Goal: Task Accomplishment & Management: Use online tool/utility

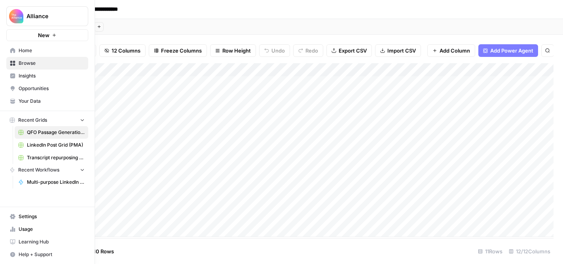
click at [15, 63] on icon at bounding box center [13, 64] width 6 height 6
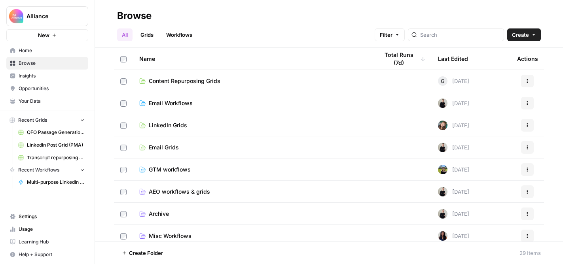
click at [162, 126] on span "LinkedIn Grids" at bounding box center [168, 125] width 38 height 8
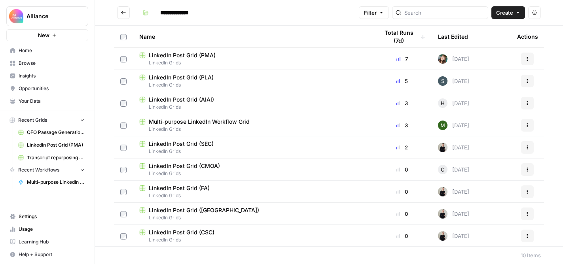
click at [167, 233] on span "LinkedIn Post Grid (CSC)" at bounding box center [182, 233] width 66 height 8
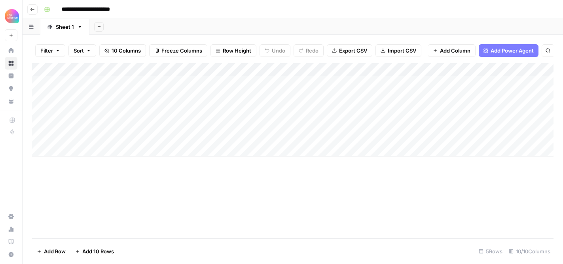
click at [110, 94] on div "Add Column" at bounding box center [292, 109] width 521 height 93
click at [106, 93] on div "Add Column" at bounding box center [292, 109] width 521 height 93
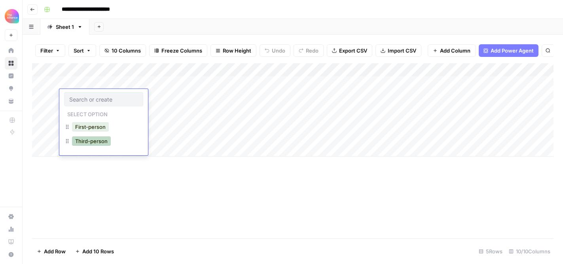
click at [91, 139] on button "Third-person" at bounding box center [91, 140] width 39 height 9
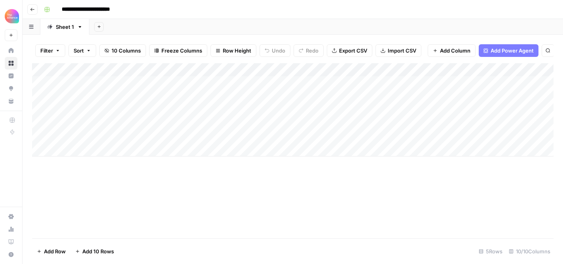
click at [165, 94] on div "Add Column" at bounding box center [292, 109] width 521 height 93
click at [157, 96] on div "Add Column" at bounding box center [292, 109] width 521 height 93
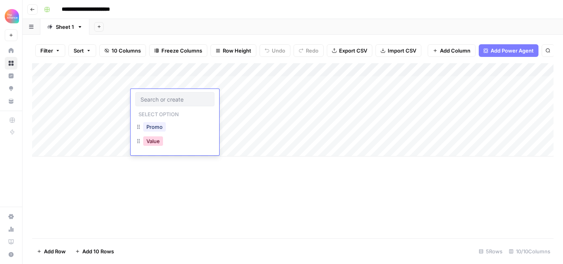
click at [153, 142] on button "Value" at bounding box center [153, 140] width 20 height 9
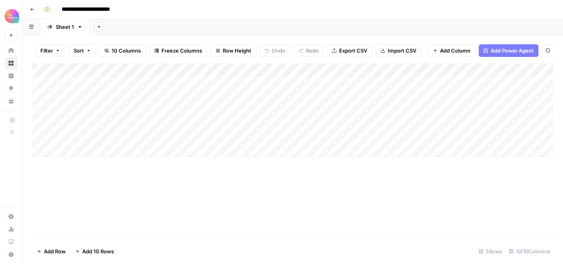
click at [224, 99] on div "Add Column" at bounding box center [292, 109] width 521 height 93
click at [224, 98] on div "Add Column" at bounding box center [292, 109] width 521 height 93
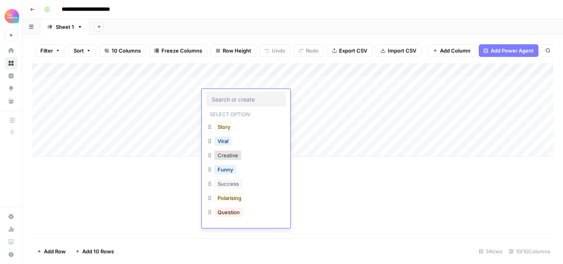
click at [249, 142] on div "Viral" at bounding box center [246, 142] width 79 height 14
click at [230, 140] on button "Viral" at bounding box center [222, 140] width 17 height 9
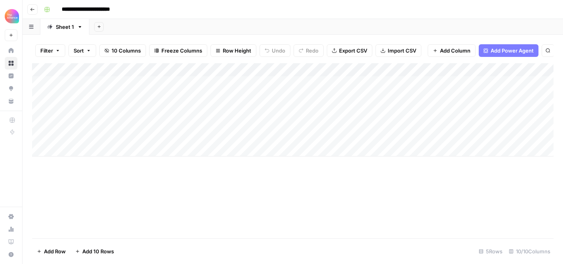
click at [297, 93] on div "Add Column" at bounding box center [292, 109] width 521 height 93
click at [307, 91] on div "Add Column" at bounding box center [292, 109] width 521 height 93
click at [277, 105] on textarea "**********" at bounding box center [336, 100] width 127 height 19
type textarea "**********"
click at [444, 95] on div "Add Column" at bounding box center [292, 109] width 521 height 93
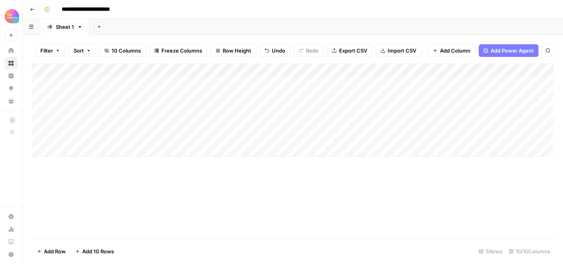
click at [421, 98] on div "Add Column" at bounding box center [292, 109] width 521 height 93
click at [368, 96] on div "Add Column" at bounding box center [292, 109] width 521 height 93
click at [424, 96] on div "Add Column" at bounding box center [292, 109] width 521 height 93
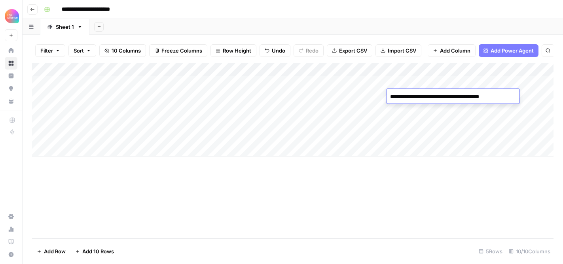
type textarea "**********"
click at [532, 98] on div "Add Column" at bounding box center [292, 109] width 521 height 93
click at [479, 102] on div "Add Column" at bounding box center [292, 109] width 521 height 93
click at [455, 97] on div "Add Column" at bounding box center [292, 109] width 521 height 93
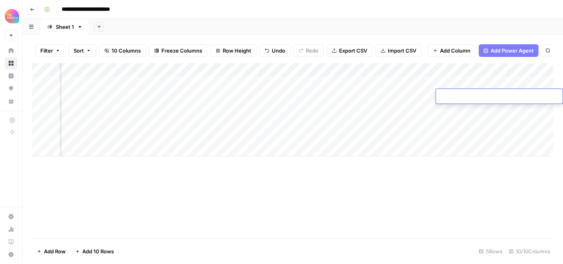
type textarea "**********"
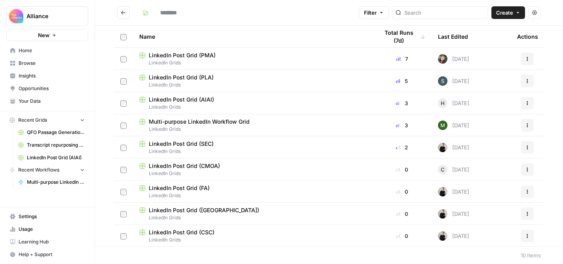
type input "**********"
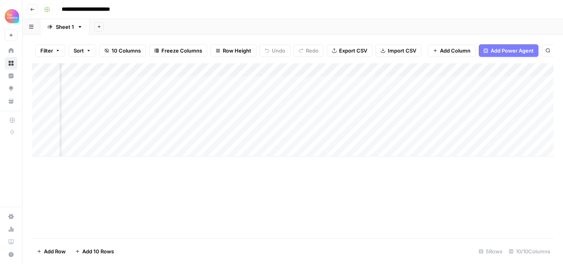
scroll to position [0, 203]
click at [438, 93] on div "Add Column" at bounding box center [292, 109] width 521 height 93
type textarea "**********"
click at [423, 149] on div "Add Column" at bounding box center [292, 109] width 521 height 93
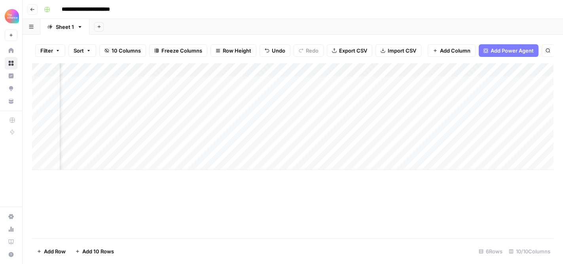
click at [533, 95] on div "Add Column" at bounding box center [292, 116] width 521 height 107
click at [349, 83] on div "Add Column" at bounding box center [292, 116] width 521 height 107
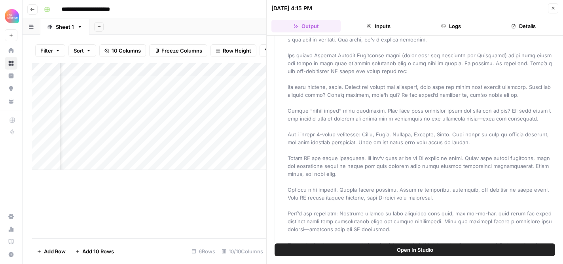
scroll to position [113, 0]
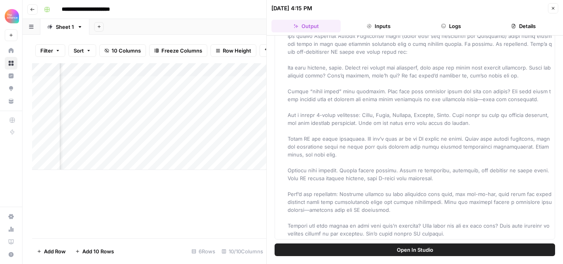
click at [551, 8] on icon "button" at bounding box center [553, 8] width 5 height 5
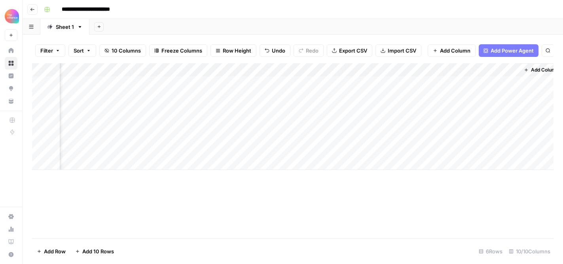
scroll to position [0, 472]
click at [509, 80] on div "Add Column" at bounding box center [292, 116] width 521 height 107
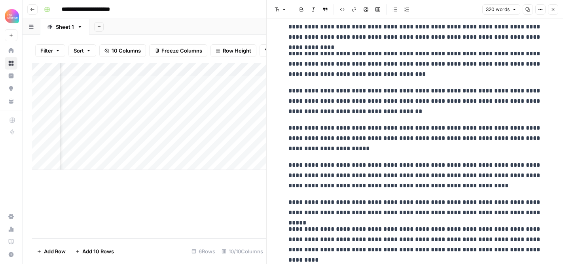
scroll to position [147, 0]
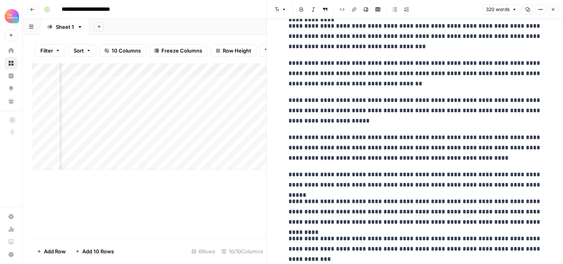
click at [551, 11] on icon "button" at bounding box center [553, 9] width 5 height 5
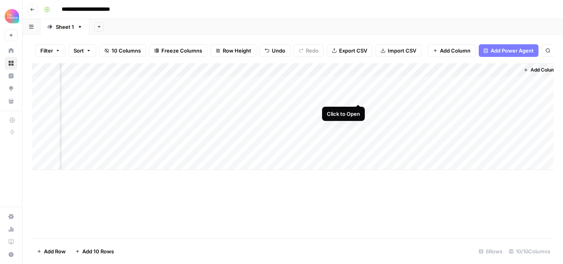
click at [360, 95] on div "Add Column" at bounding box center [292, 116] width 521 height 107
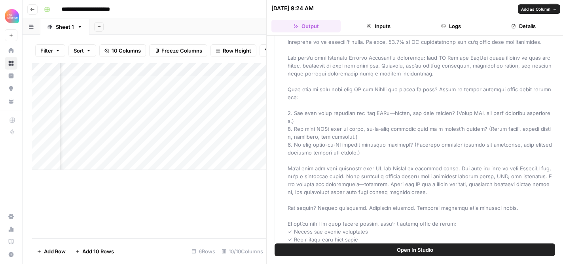
scroll to position [63, 0]
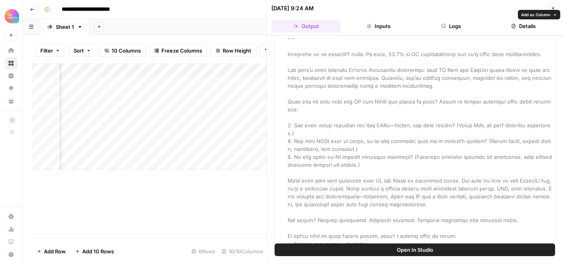
drag, startPoint x: 462, startPoint y: 234, endPoint x: 284, endPoint y: 54, distance: 253.2
click at [284, 54] on div "Second Draft" at bounding box center [415, 169] width 280 height 320
copy span "Loremipsu do si ametcons’a elits. Do eius, 67.2% te IN utlaboreetdol mag al’e a…"
click at [551, 9] on icon "button" at bounding box center [553, 8] width 5 height 5
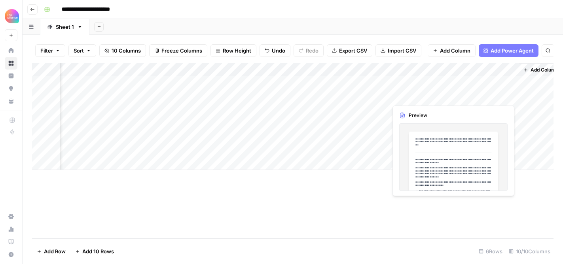
click at [481, 96] on div "Add Column" at bounding box center [292, 116] width 521 height 107
click at [421, 160] on div "Add Column" at bounding box center [292, 116] width 521 height 107
click at [473, 97] on div "Add Column" at bounding box center [292, 123] width 521 height 120
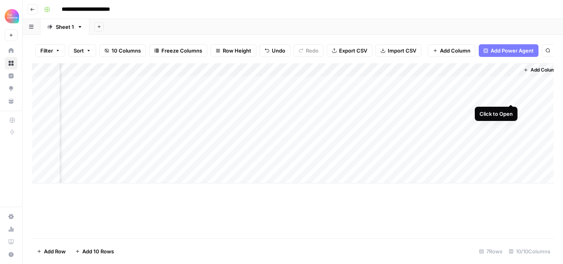
click at [510, 97] on div "Add Column" at bounding box center [292, 123] width 521 height 120
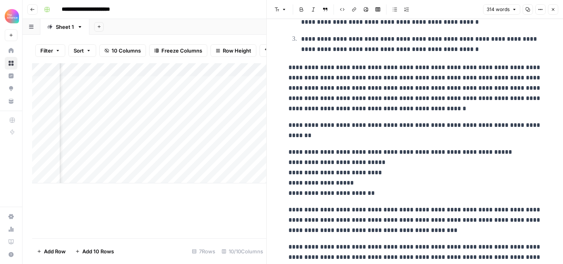
scroll to position [229, 0]
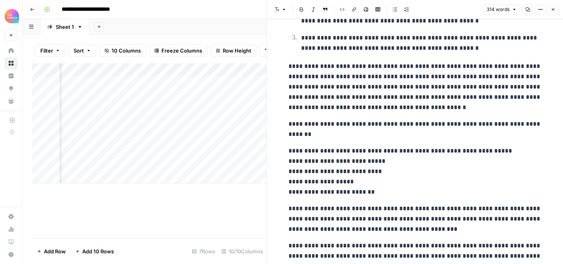
click at [551, 10] on icon "button" at bounding box center [553, 9] width 5 height 5
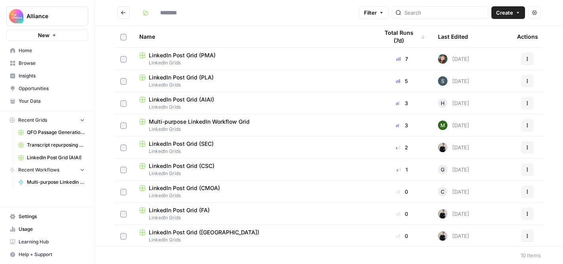
type input "**********"
click at [32, 64] on span "Browse" at bounding box center [52, 63] width 66 height 7
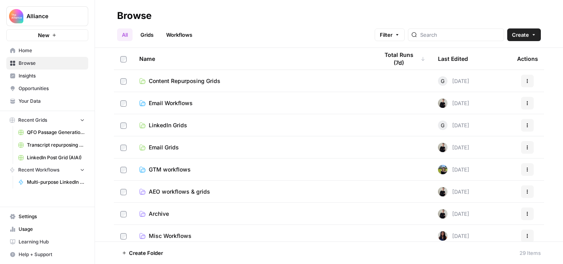
scroll to position [0, 0]
click at [214, 83] on span "Content Repurposing Grids" at bounding box center [185, 81] width 72 height 8
click at [175, 100] on span "Email Workflows" at bounding box center [171, 103] width 44 height 8
